Goal: Transaction & Acquisition: Book appointment/travel/reservation

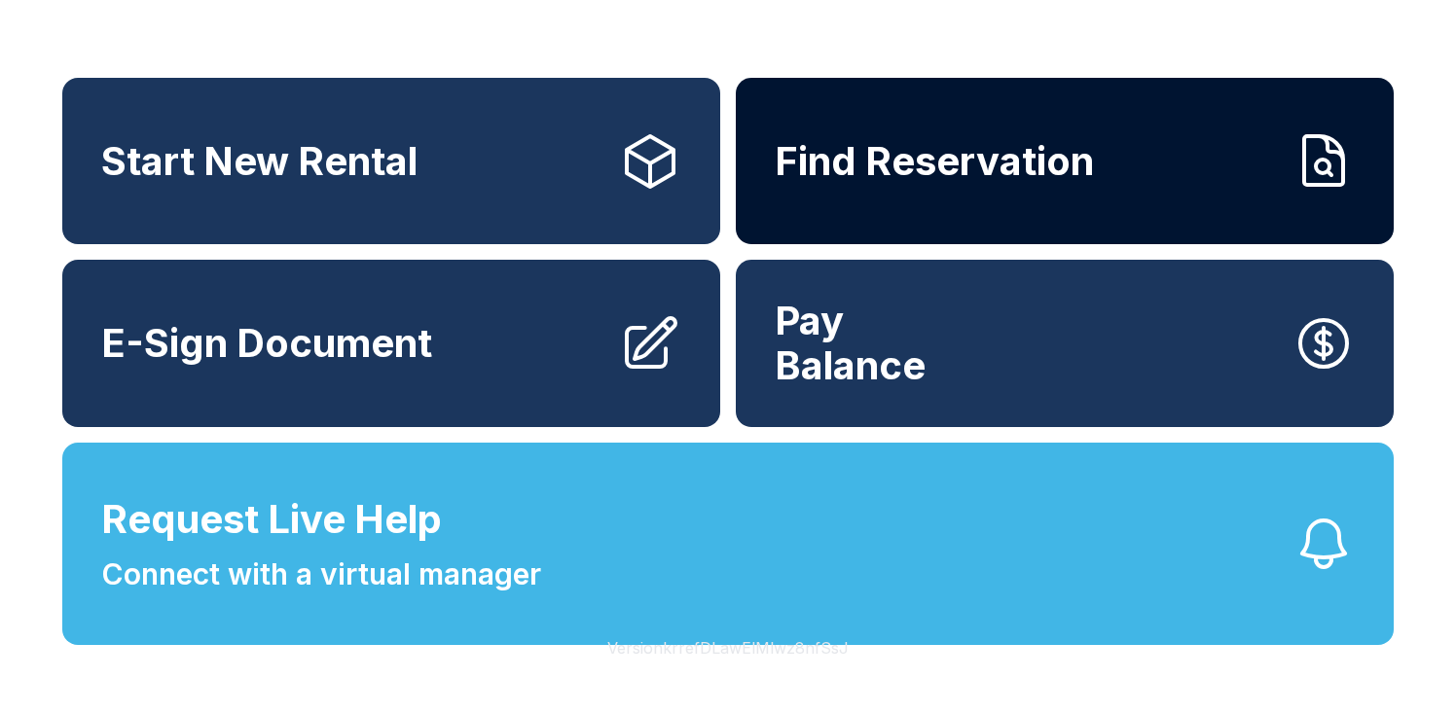
click at [775, 172] on span "Find Reservation" at bounding box center [934, 161] width 319 height 45
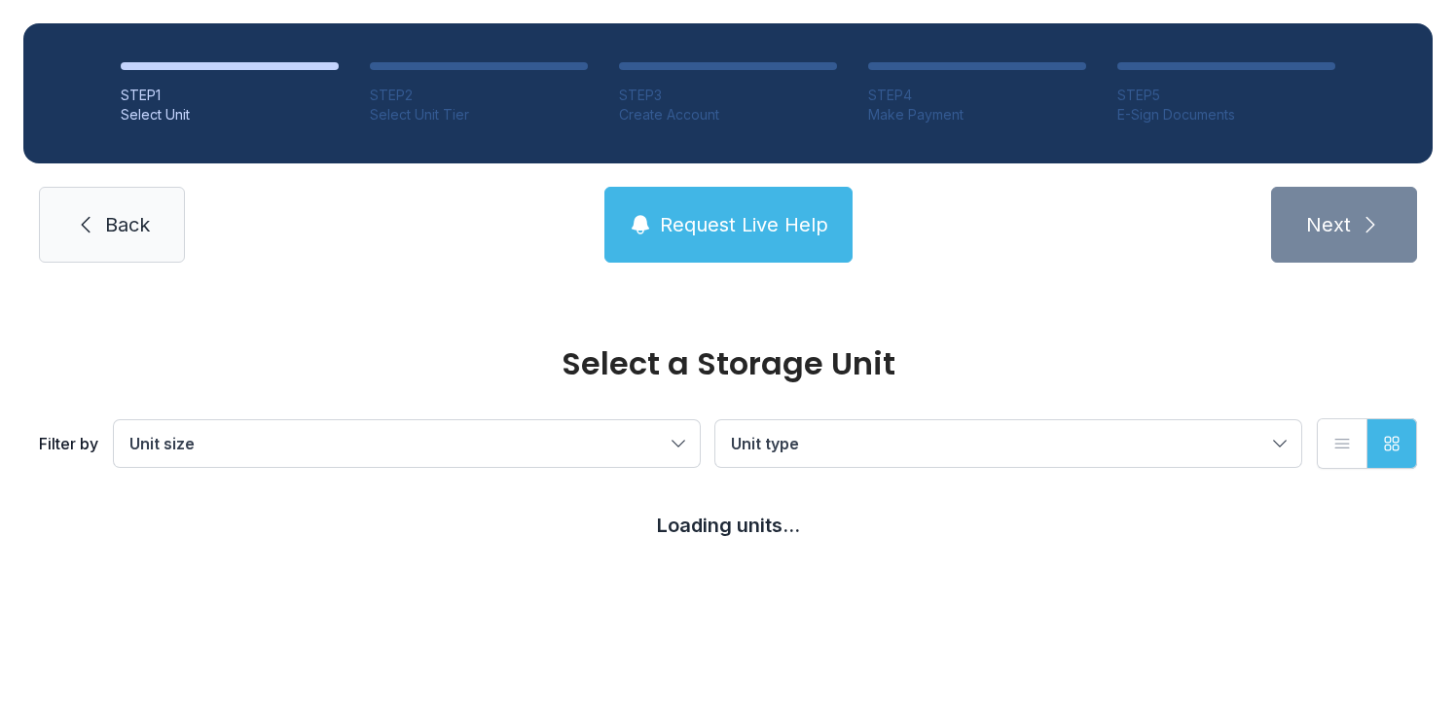
click at [675, 435] on button "Unit size" at bounding box center [407, 443] width 586 height 47
click at [362, 368] on div "Select a Storage Unit" at bounding box center [728, 363] width 1378 height 31
click at [116, 227] on span "Back" at bounding box center [127, 224] width 45 height 27
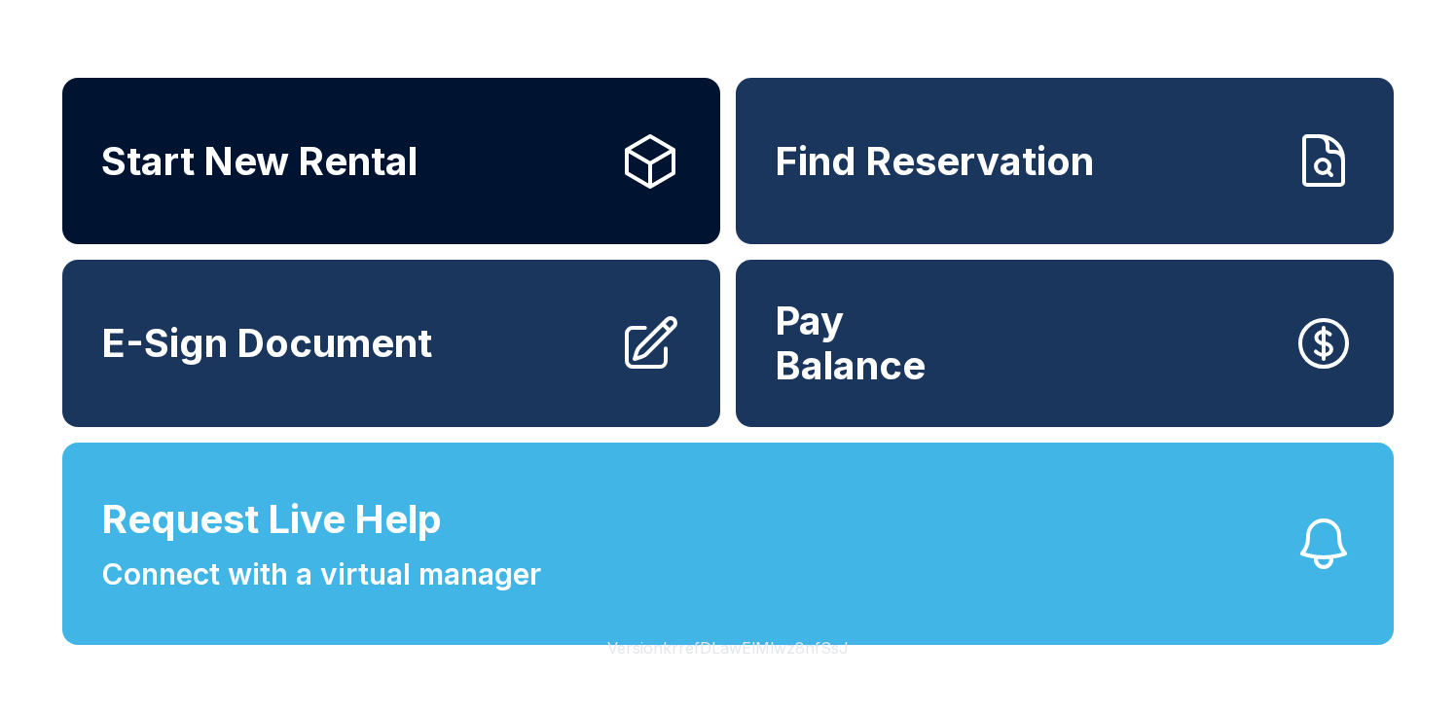
click at [488, 143] on link "Start New Rental" at bounding box center [391, 161] width 658 height 166
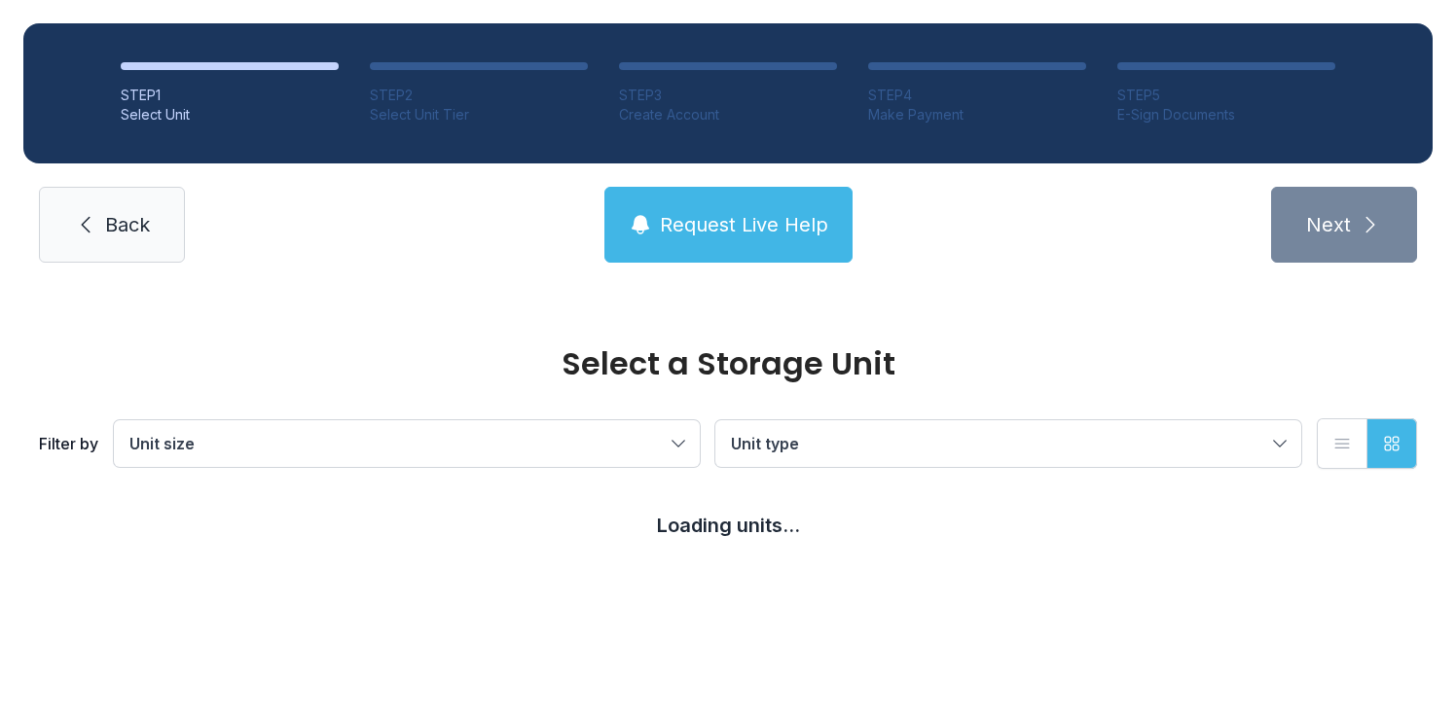
click at [1135, 110] on div "E-Sign Documents" at bounding box center [1226, 114] width 218 height 19
click at [1125, 91] on div "STEP 5" at bounding box center [1226, 95] width 218 height 19
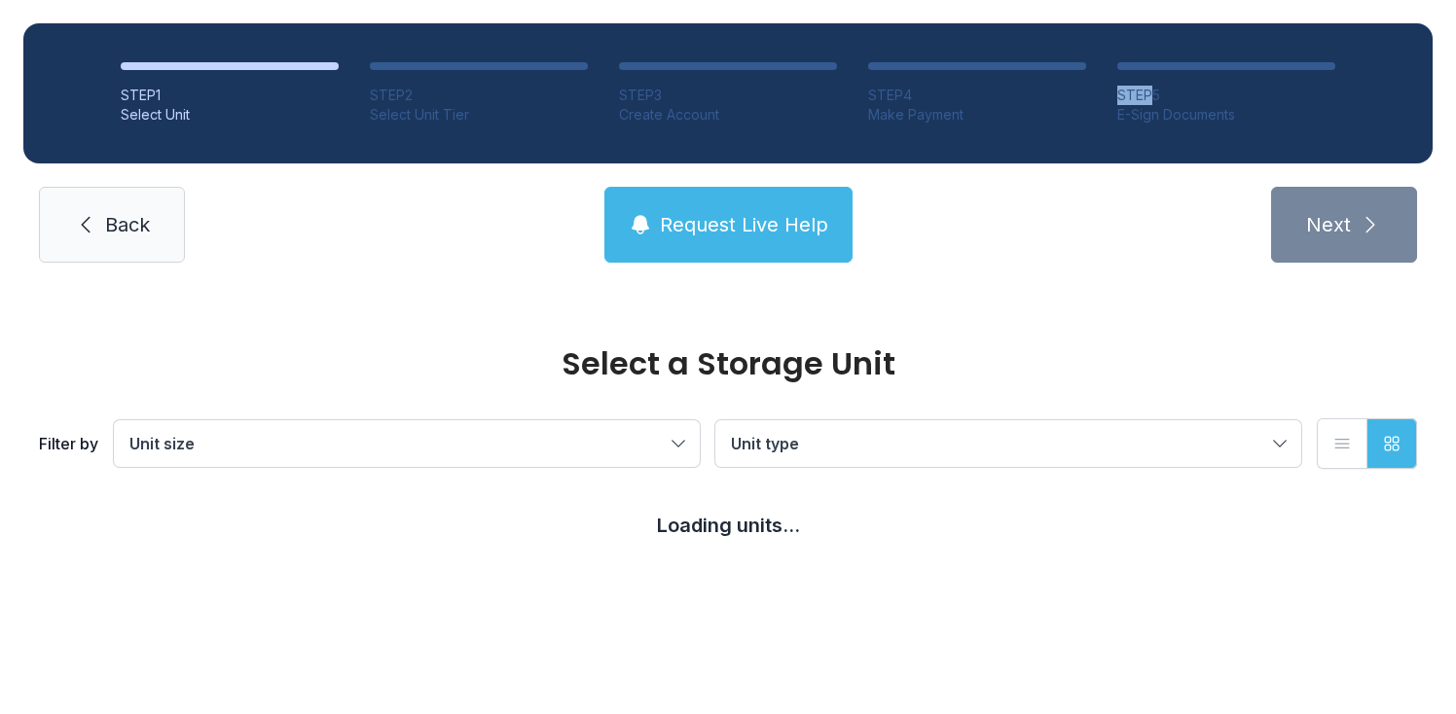
click at [1126, 111] on div "E-Sign Documents" at bounding box center [1226, 114] width 218 height 19
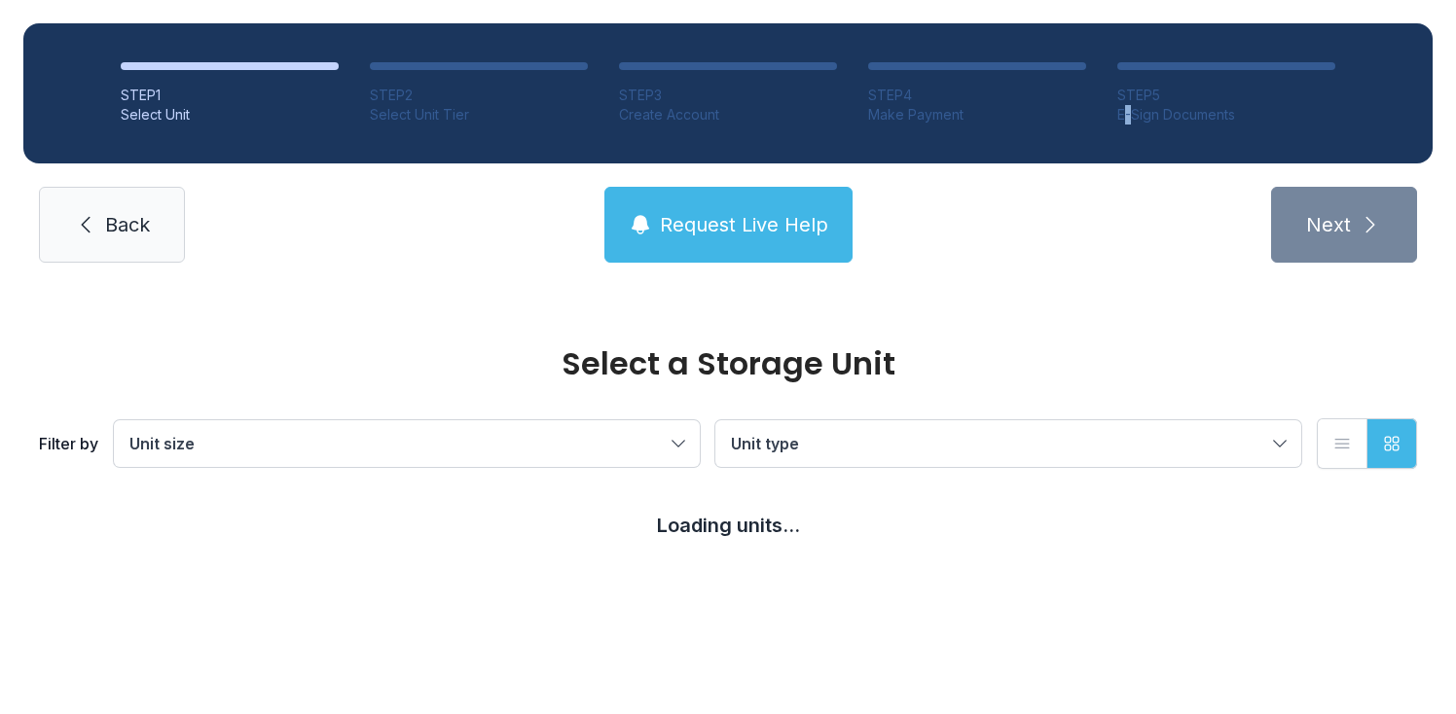
click at [1126, 111] on div "E-Sign Documents" at bounding box center [1226, 114] width 218 height 19
click at [1329, 444] on button "List view" at bounding box center [1342, 444] width 51 height 51
click at [1382, 445] on icon "button" at bounding box center [1391, 443] width 19 height 19
click at [1158, 92] on div "STEP 5" at bounding box center [1226, 95] width 218 height 19
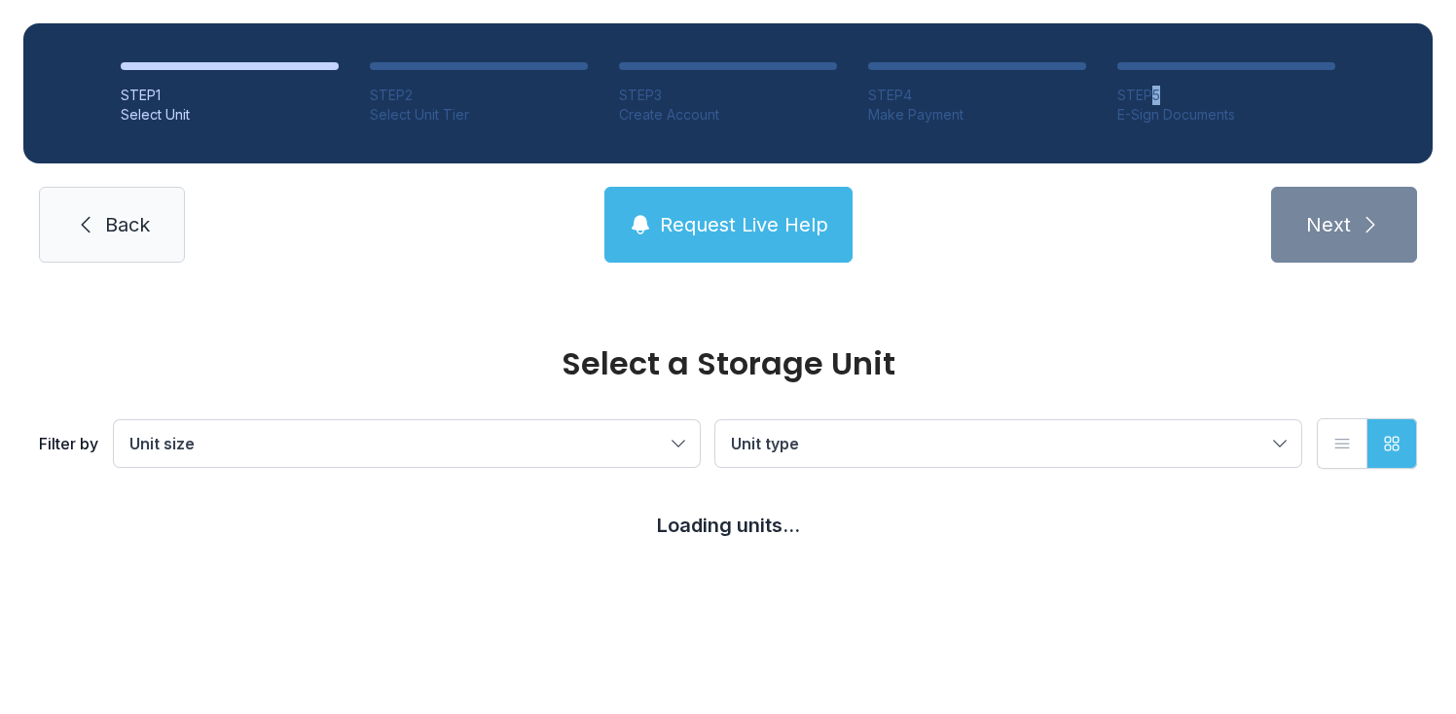
click at [1158, 92] on div "STEP 5" at bounding box center [1226, 95] width 218 height 19
click at [1046, 185] on div "STEP 1 Select Unit STEP 2 Select Unit Tier STEP 3 Create Account STEP 4 Make Pa…" at bounding box center [728, 143] width 1456 height 286
